Goal: Transaction & Acquisition: Book appointment/travel/reservation

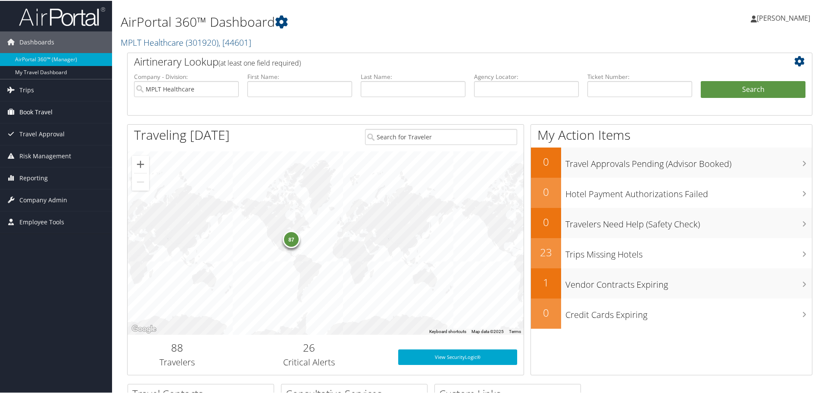
click at [44, 112] on span "Book Travel" at bounding box center [35, 111] width 33 height 22
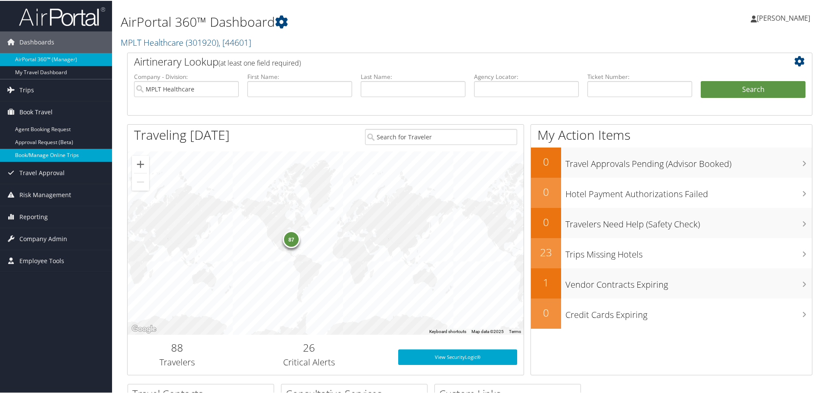
click at [65, 153] on link "Book/Manage Online Trips" at bounding box center [56, 154] width 112 height 13
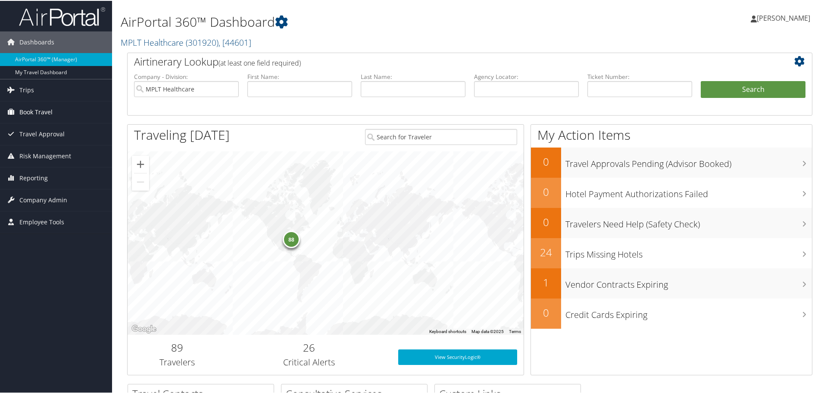
click at [53, 113] on link "Book Travel" at bounding box center [56, 111] width 112 height 22
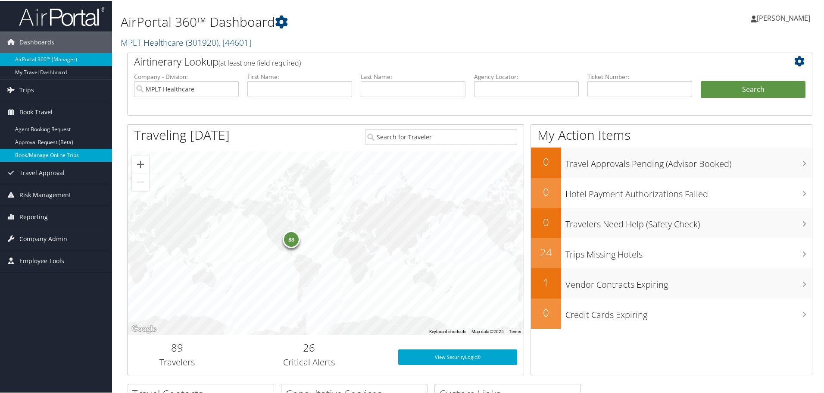
click at [55, 151] on link "Book/Manage Online Trips" at bounding box center [56, 154] width 112 height 13
